Goal: Find specific page/section: Find specific page/section

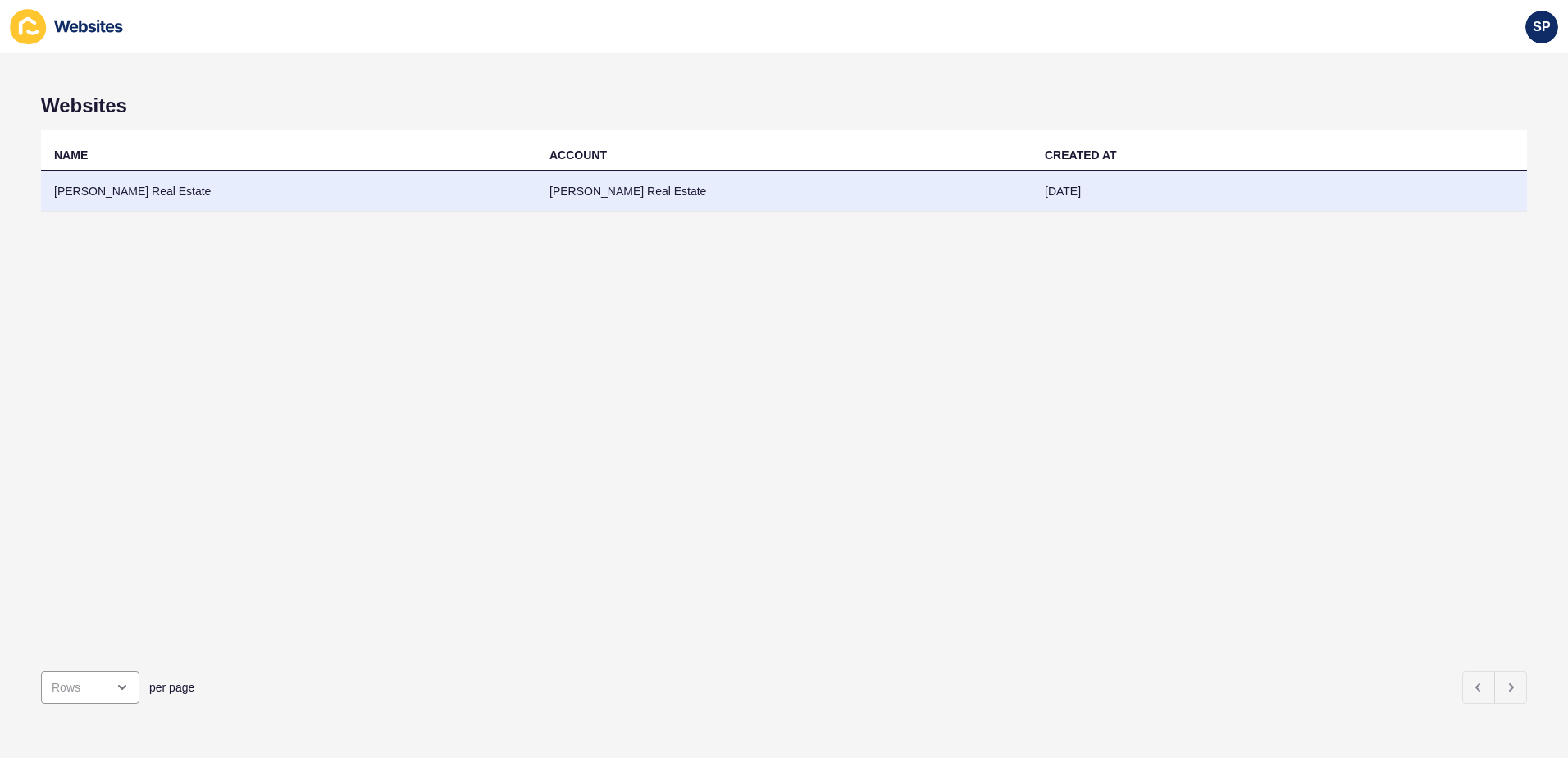
click at [137, 190] on td "[PERSON_NAME] Real Estate" at bounding box center [288, 191] width 495 height 41
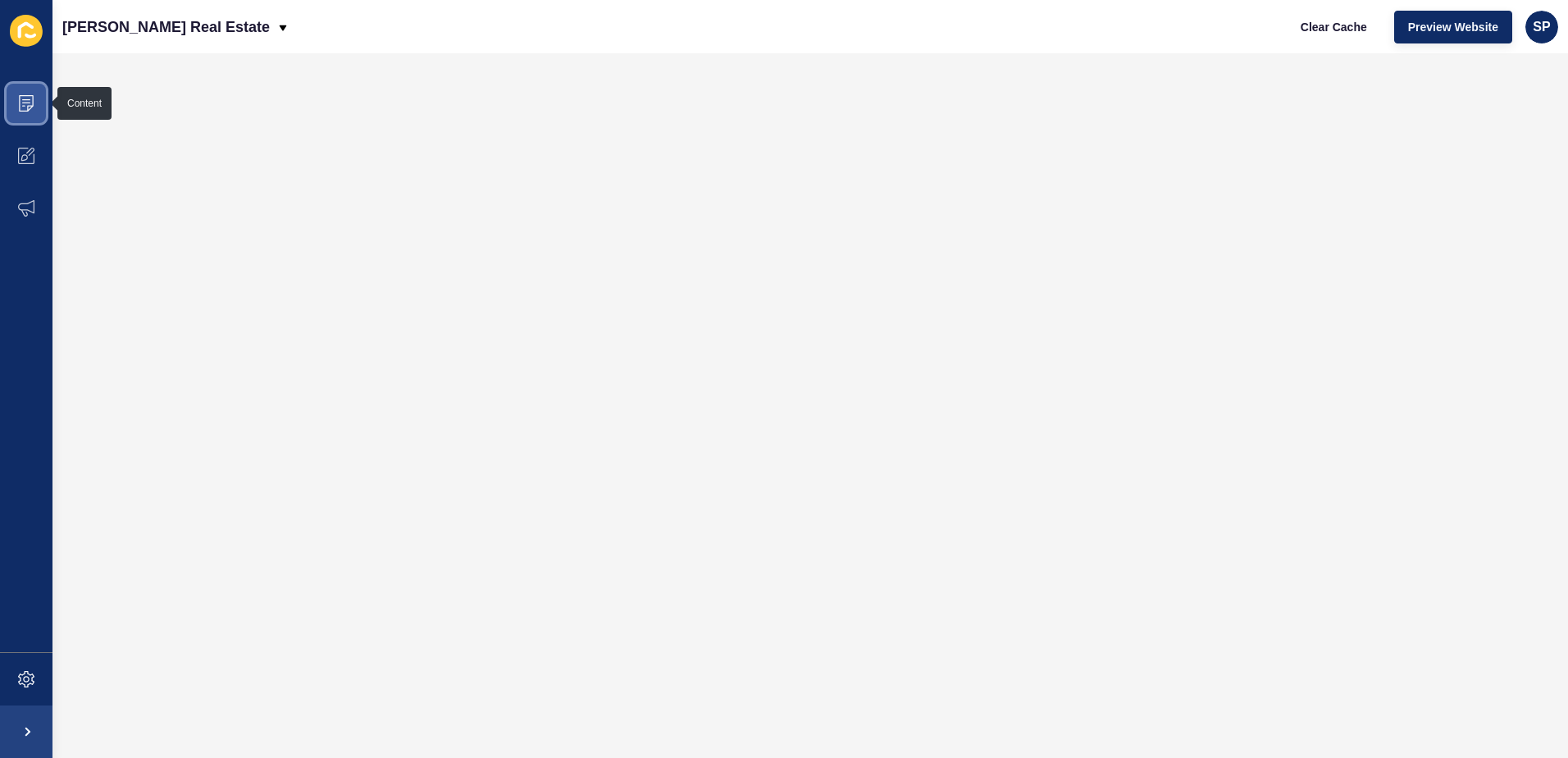
click at [26, 102] on icon at bounding box center [26, 102] width 8 height 1
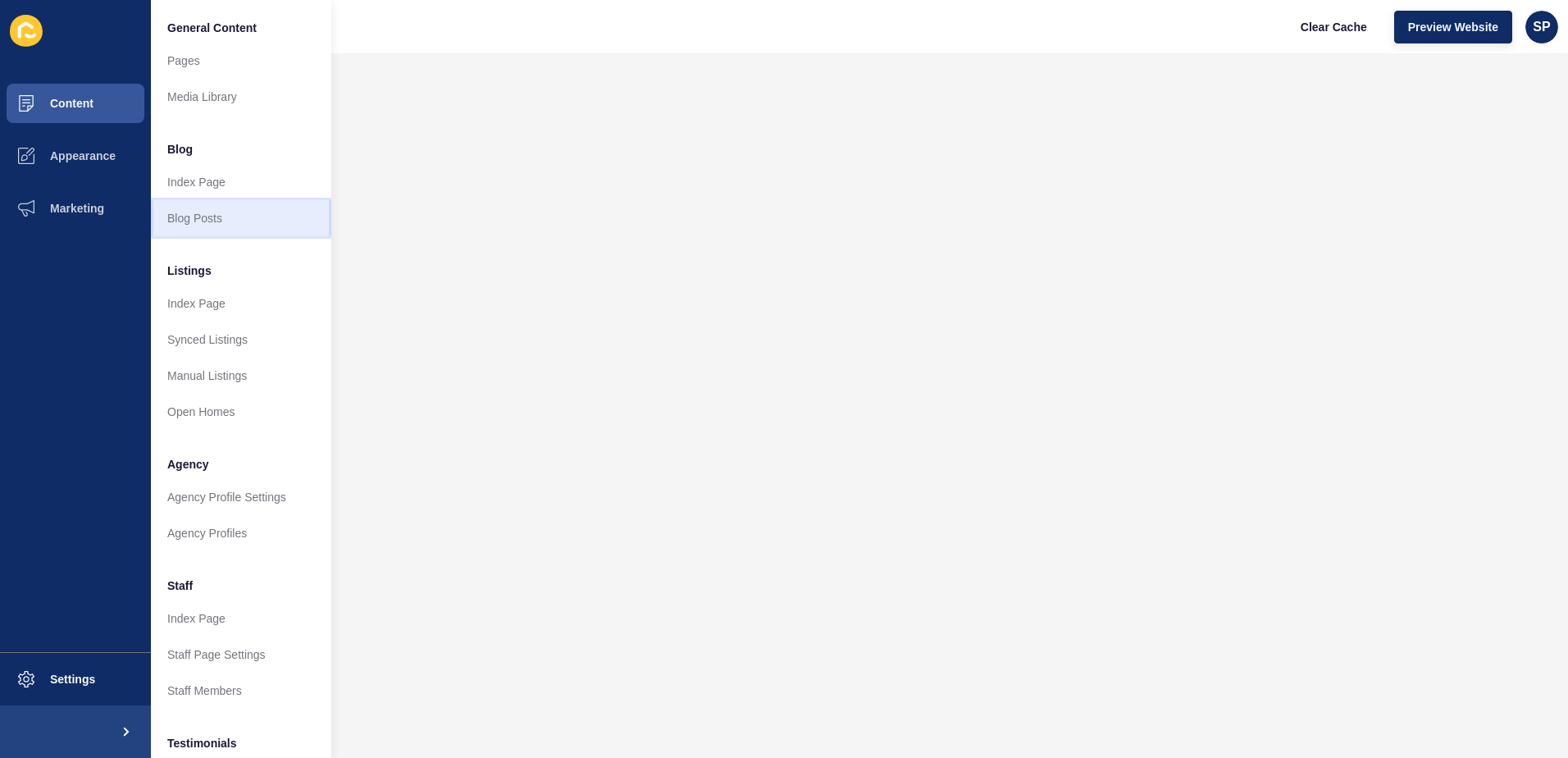
click at [206, 220] on link "Blog Posts" at bounding box center [241, 218] width 181 height 36
